Goal: Check status: Check status

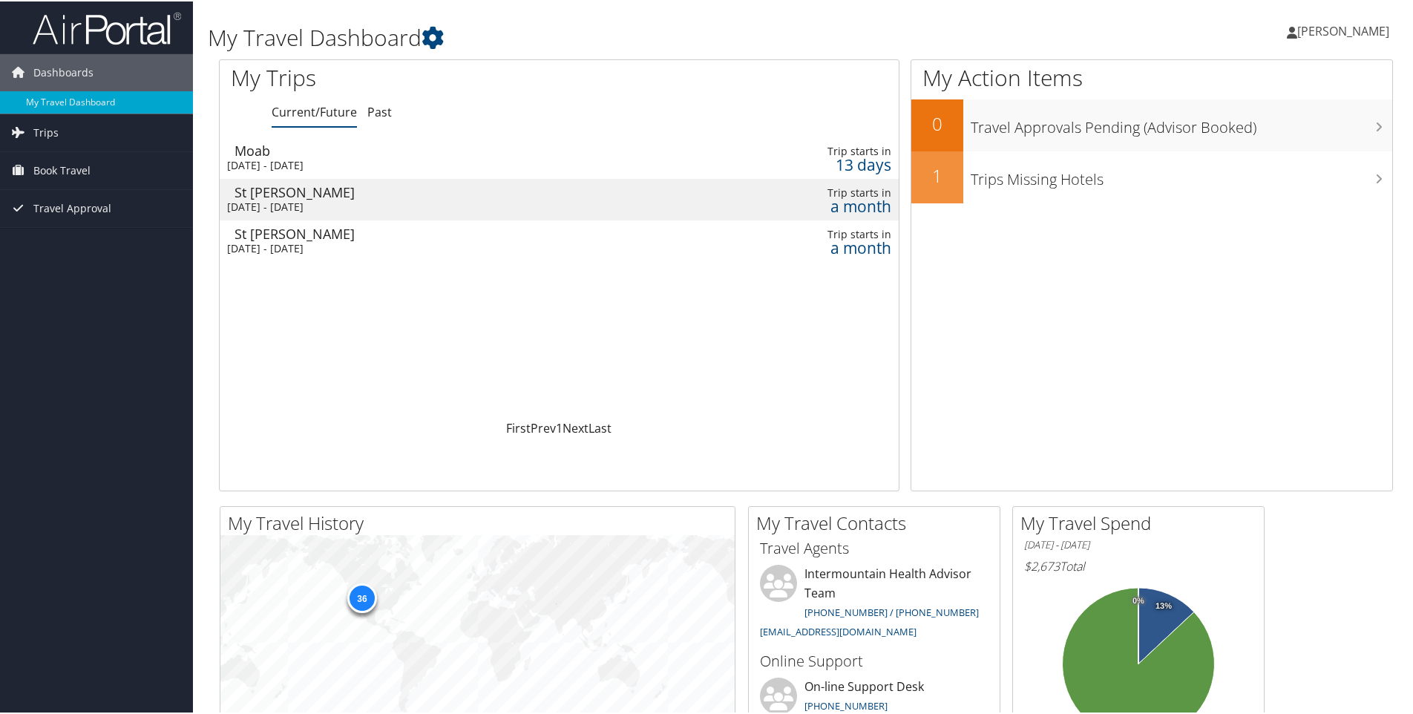
click at [428, 200] on div "[DATE] - [DATE]" at bounding box center [441, 205] width 428 height 13
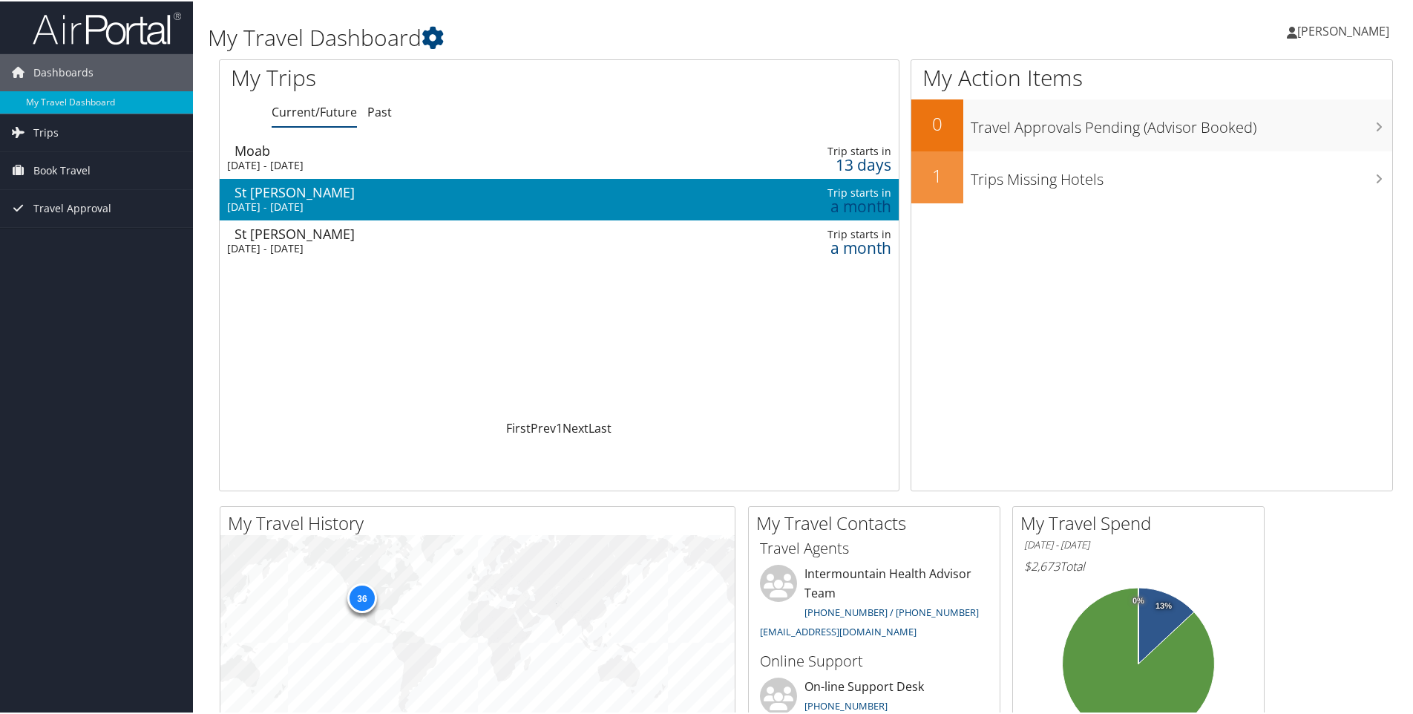
click at [428, 200] on div "[DATE] - [DATE]" at bounding box center [441, 205] width 428 height 13
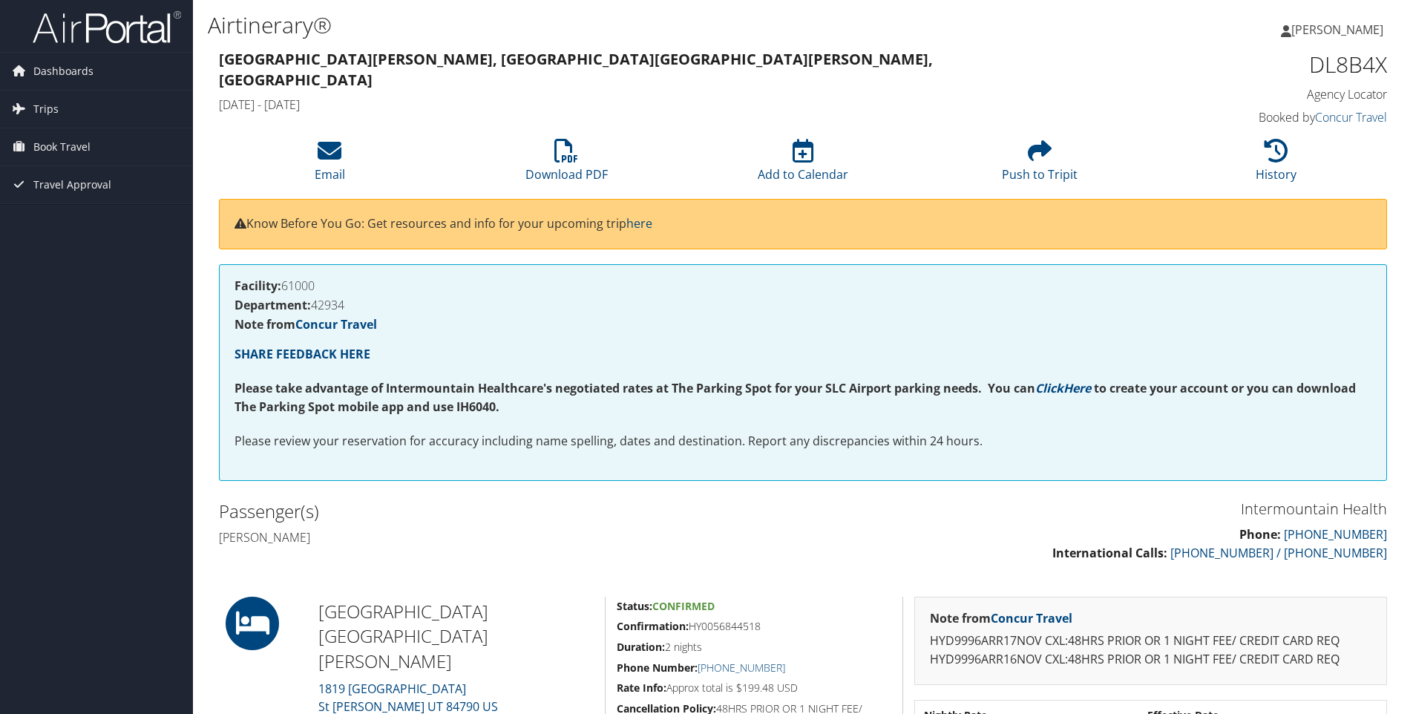
scroll to position [223, 0]
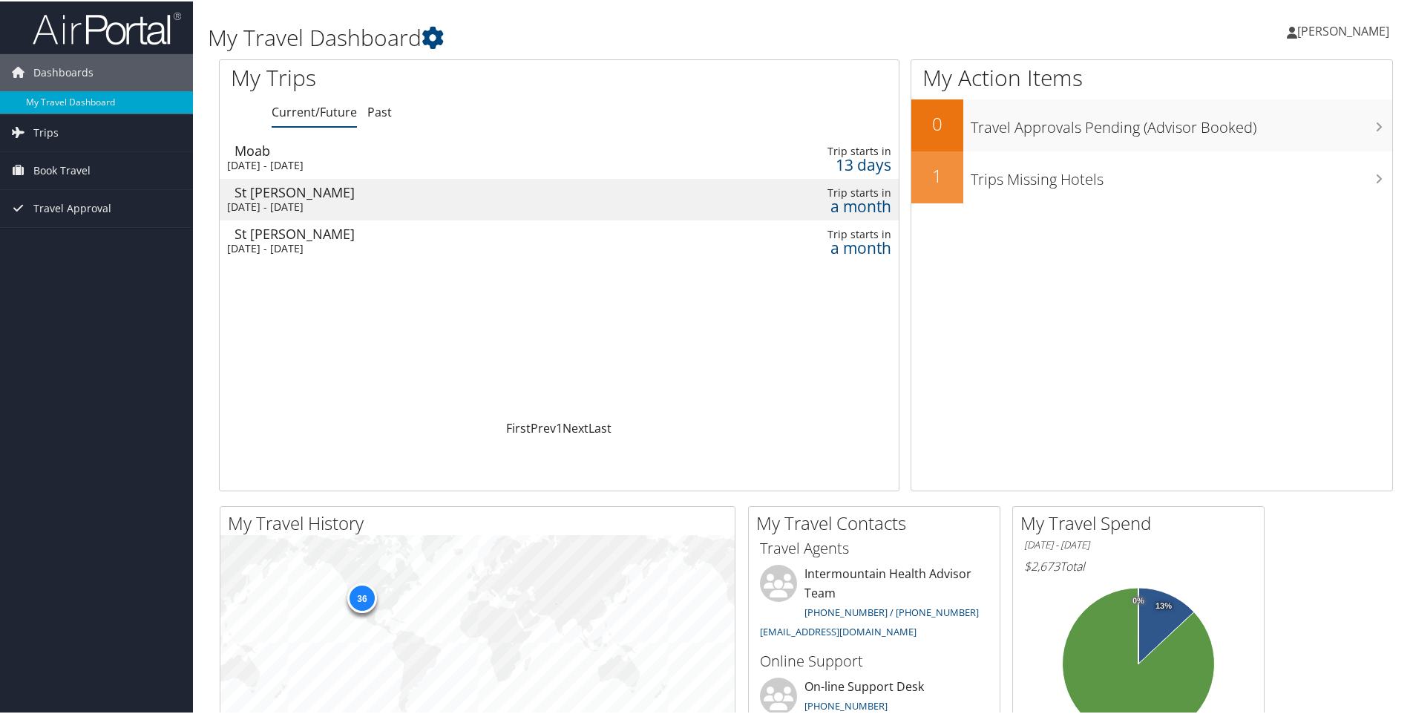
click at [554, 243] on div "[DATE] - [DATE]" at bounding box center [441, 246] width 428 height 13
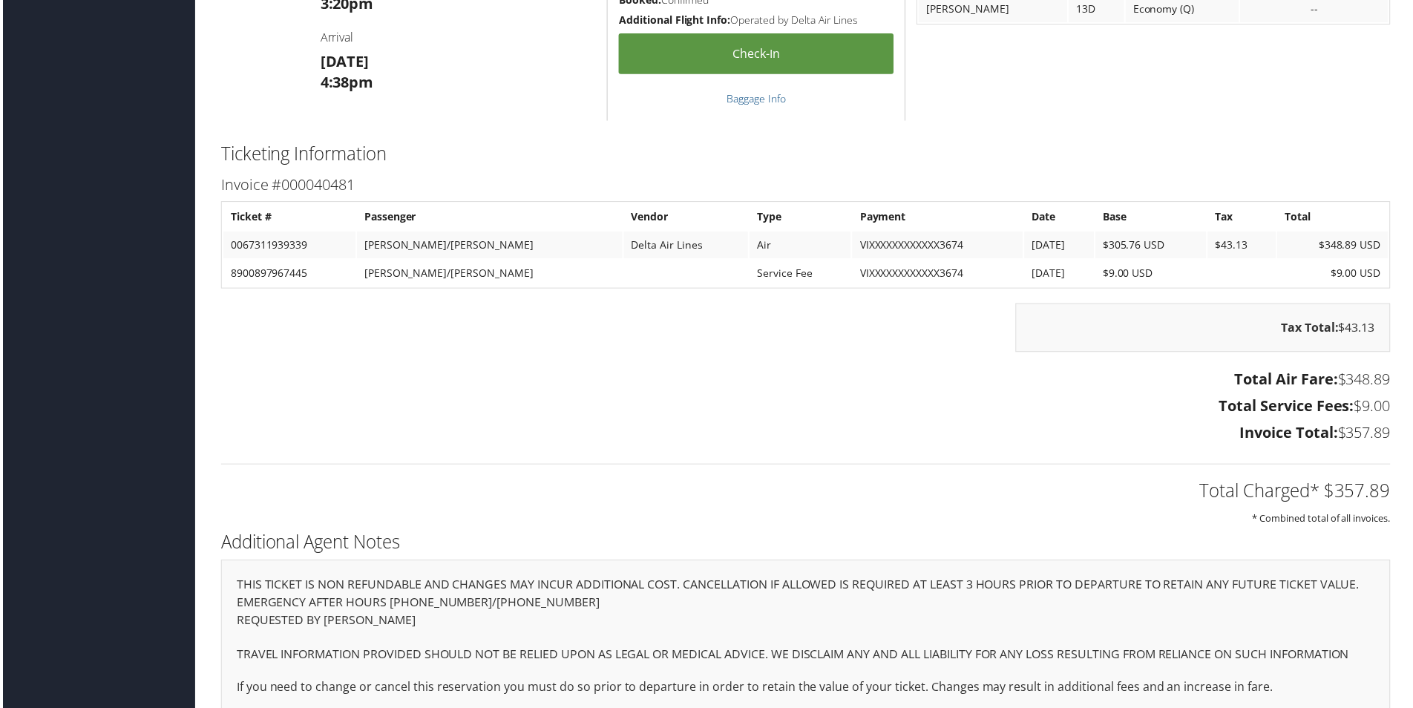
scroll to position [1233, 0]
